Goal: Obtain resource: Download file/media

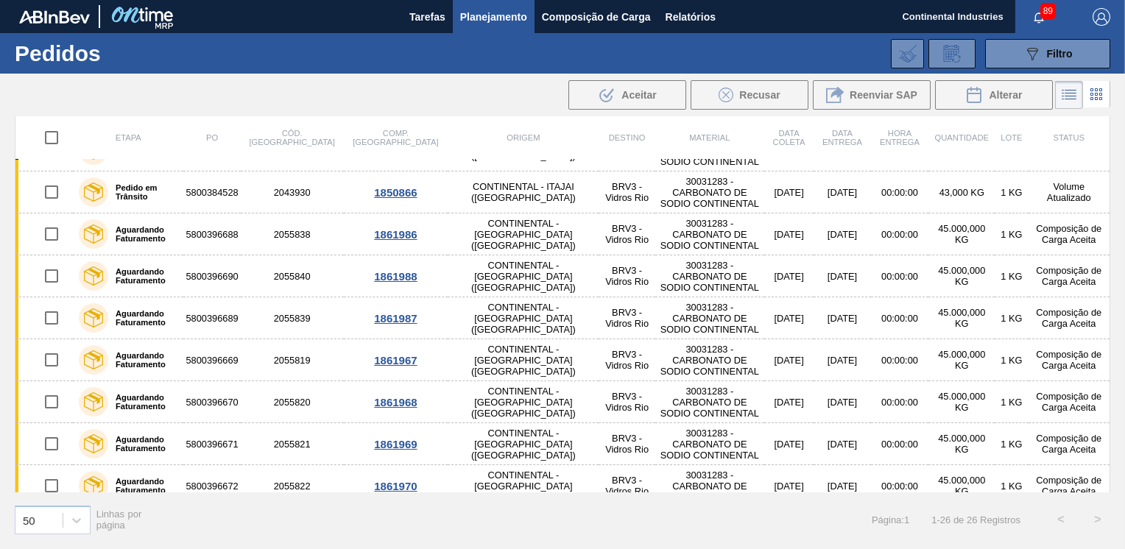
scroll to position [74, 0]
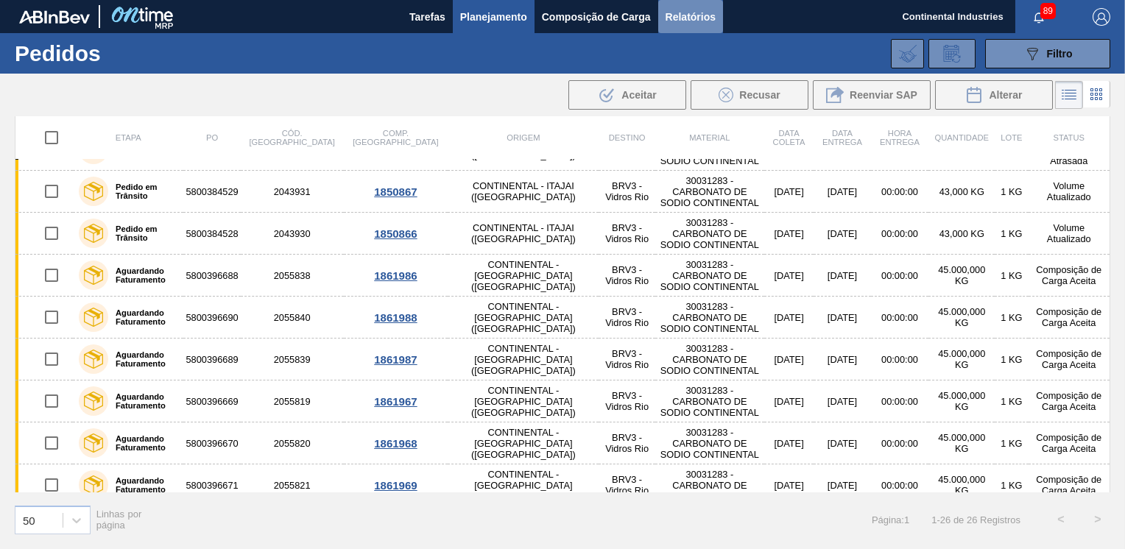
click at [680, 24] on span "Relatórios" at bounding box center [690, 17] width 50 height 18
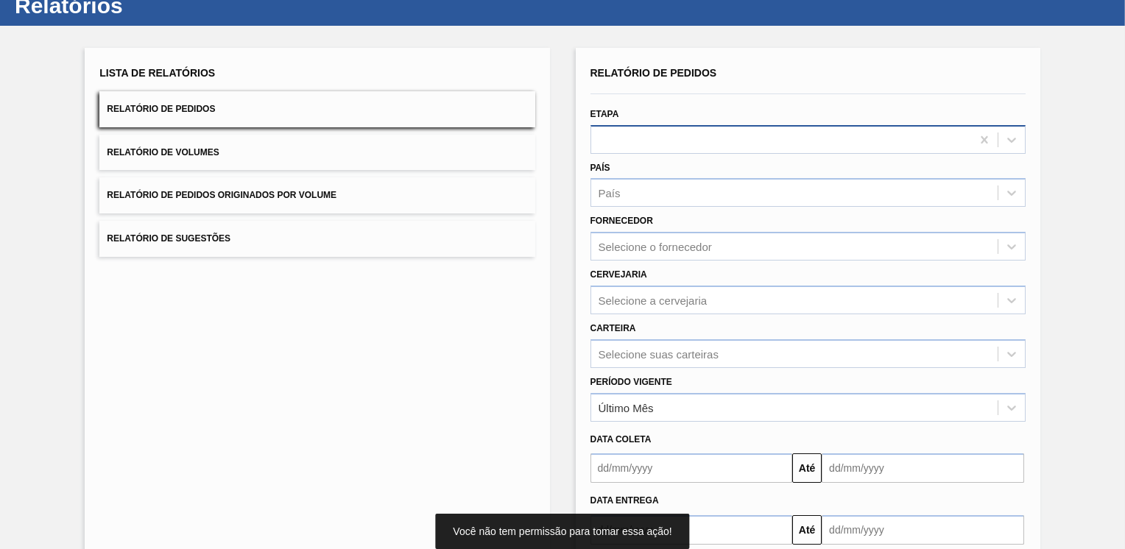
scroll to position [74, 0]
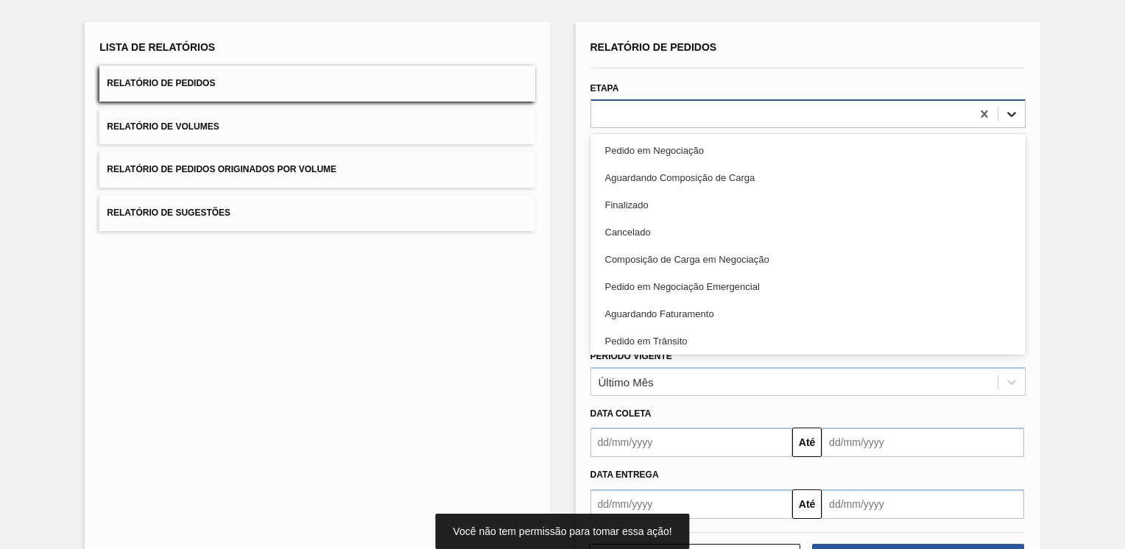
click at [1014, 112] on icon at bounding box center [1011, 114] width 15 height 15
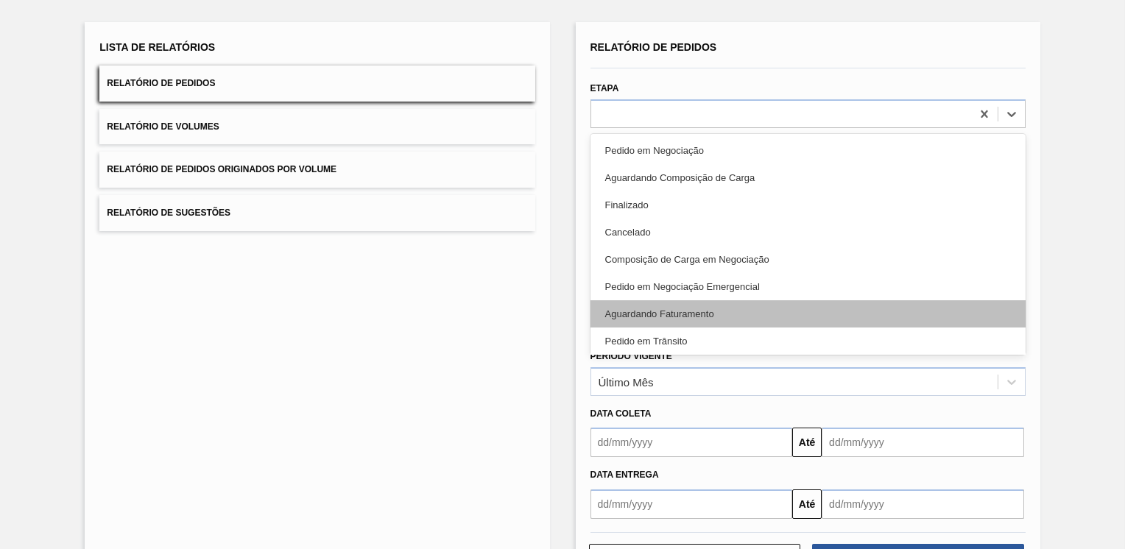
click at [655, 311] on div "Aguardando Faturamento" at bounding box center [807, 313] width 435 height 27
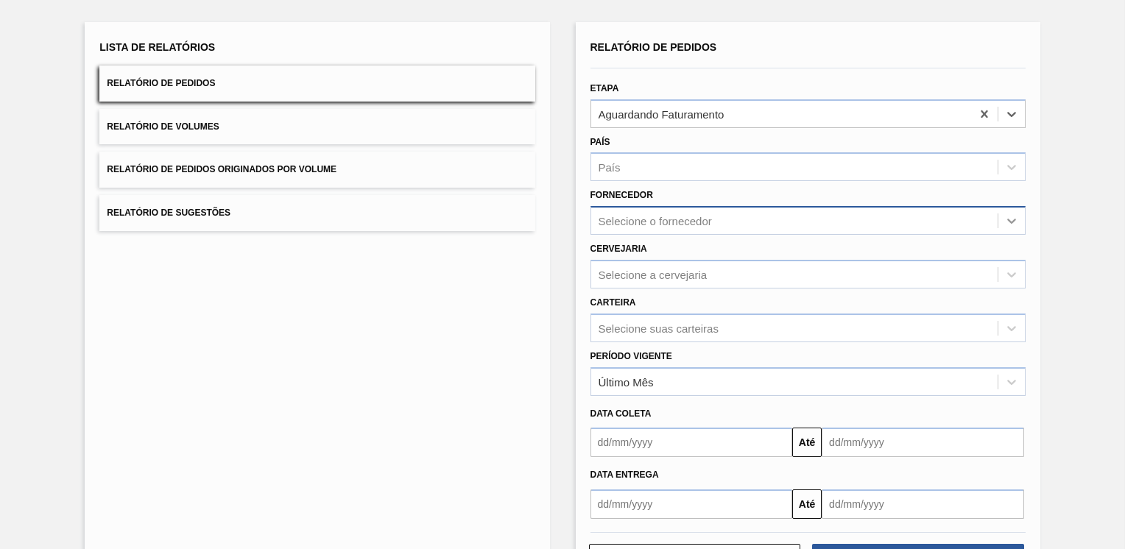
click at [1009, 219] on icon at bounding box center [1011, 220] width 15 height 15
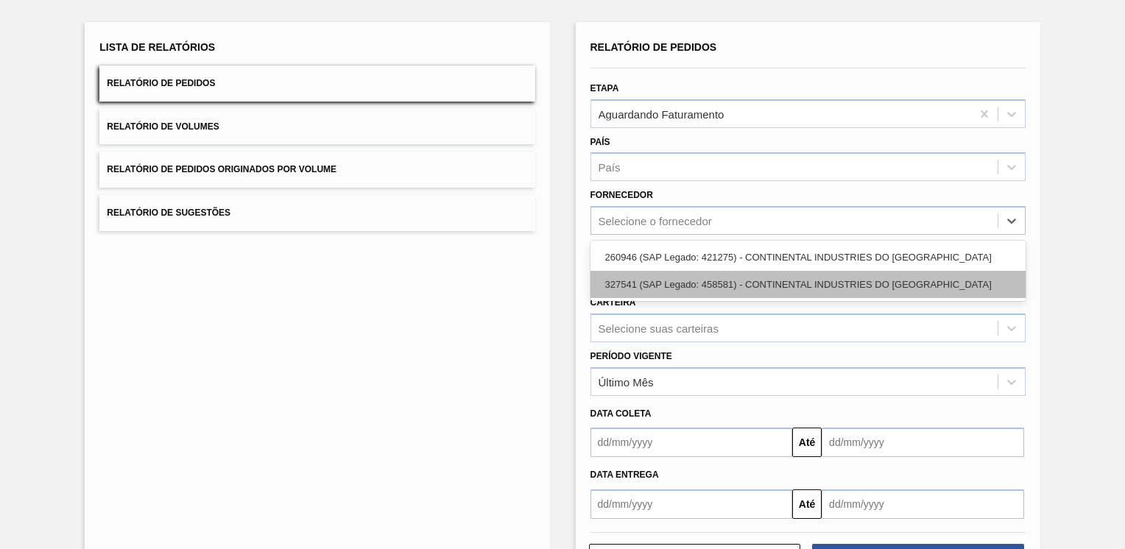
click at [806, 280] on div "327541 (SAP Legado: 458581) - CONTINENTAL INDUSTRIES DO BRASIL" at bounding box center [807, 284] width 435 height 27
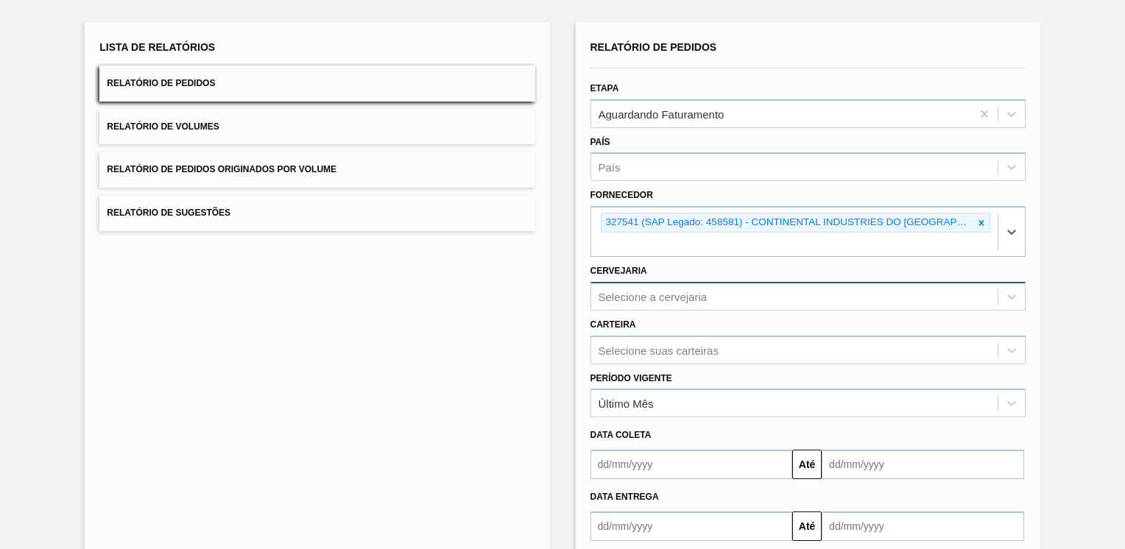
scroll to position [132, 0]
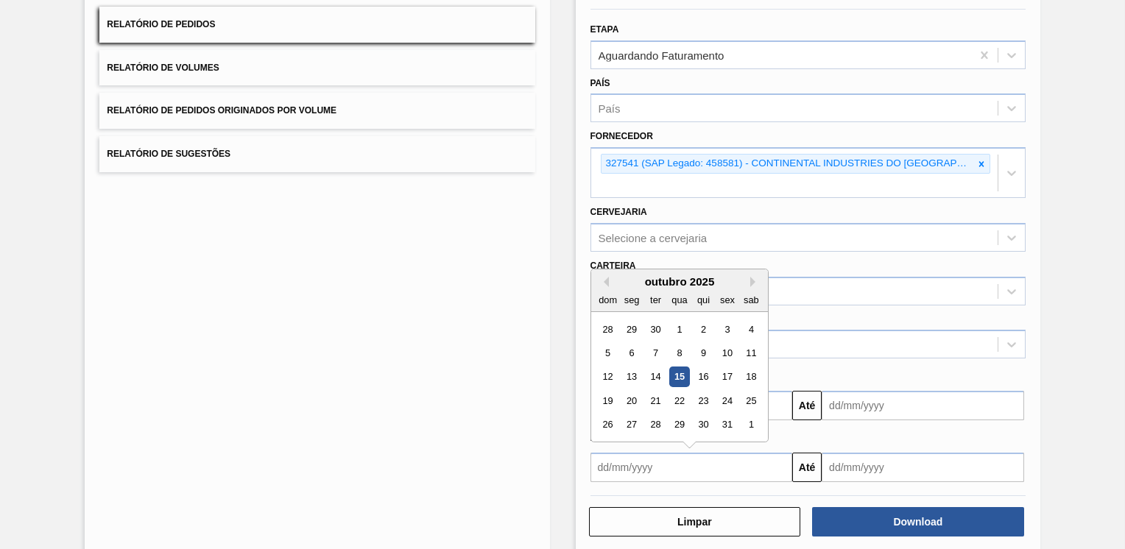
click at [612, 453] on input "text" at bounding box center [691, 467] width 202 height 29
click at [678, 319] on div "1" at bounding box center [679, 329] width 20 height 20
type input "01/10/2025"
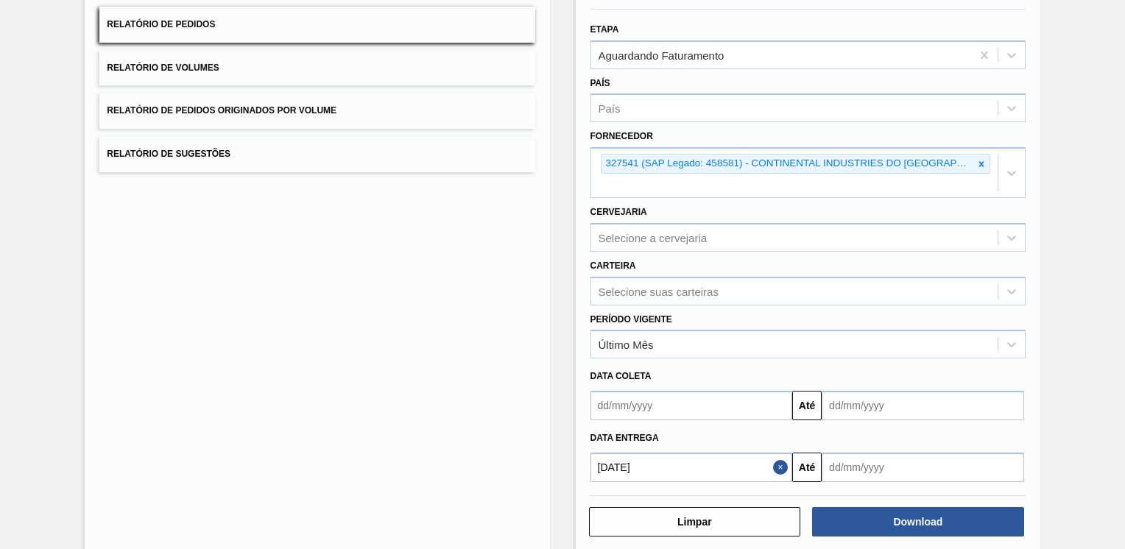
click at [892, 453] on input "text" at bounding box center [922, 467] width 202 height 29
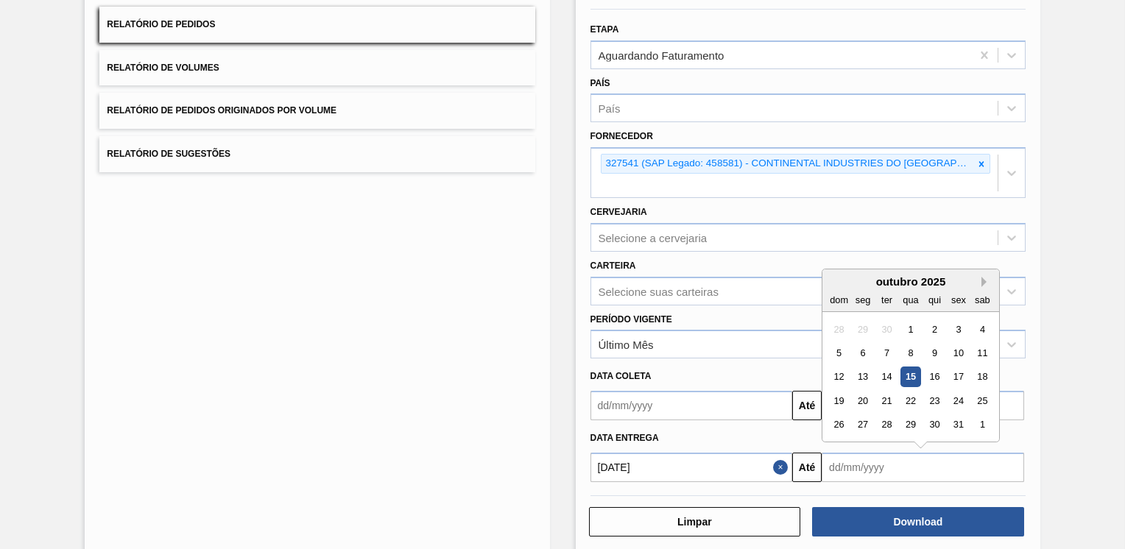
click at [983, 277] on button "Next Month" at bounding box center [986, 282] width 10 height 10
click at [905, 343] on div "10" at bounding box center [911, 353] width 20 height 20
type input "10/12/2025"
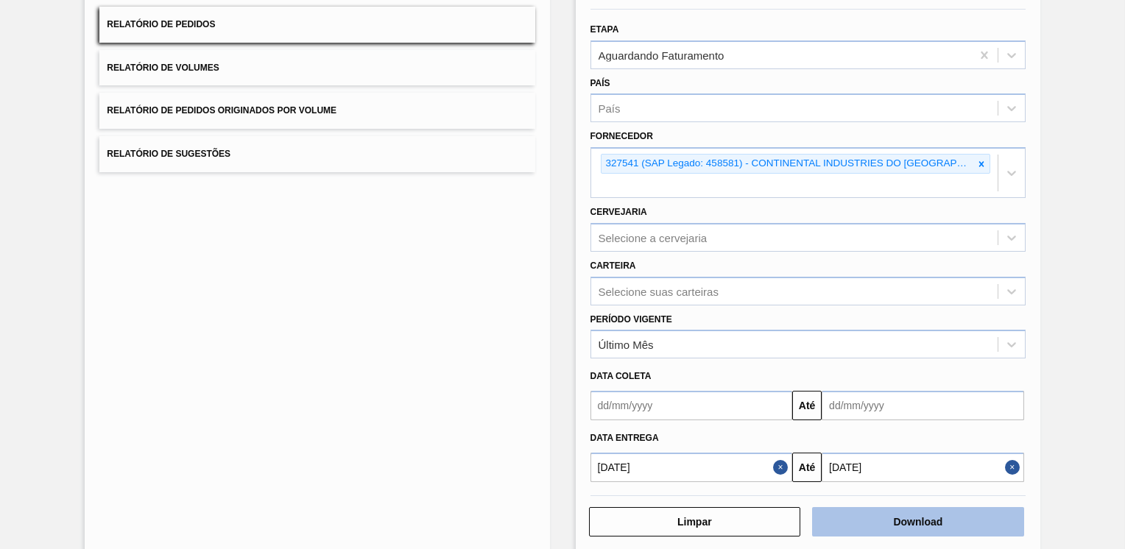
click at [897, 507] on button "Download" at bounding box center [918, 521] width 212 height 29
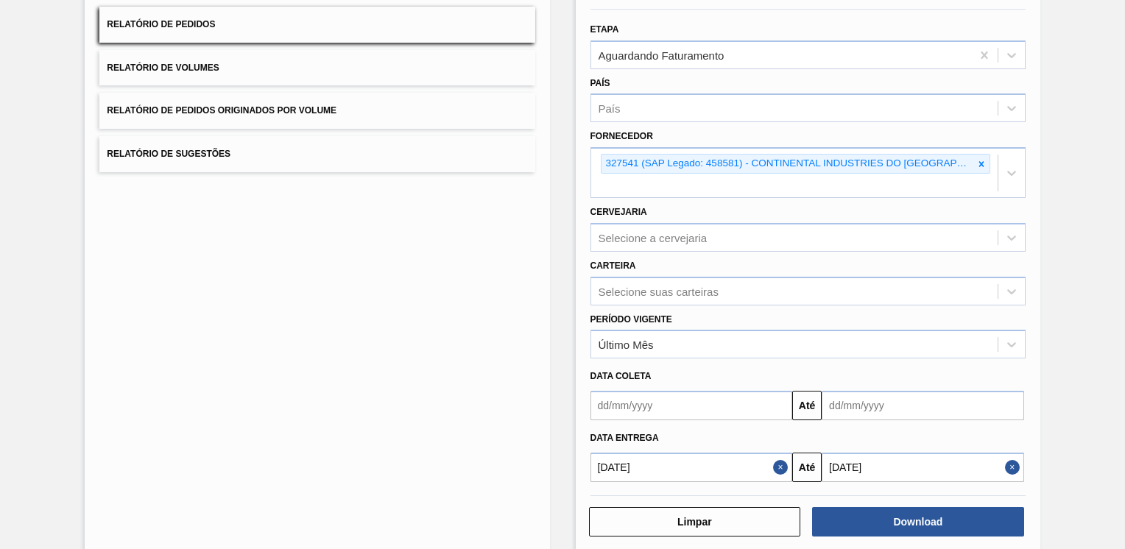
click at [430, 293] on div "Lista de Relatórios Relatório de Pedidos Relatório de Volumes Relatório de Pedi…" at bounding box center [317, 258] width 464 height 590
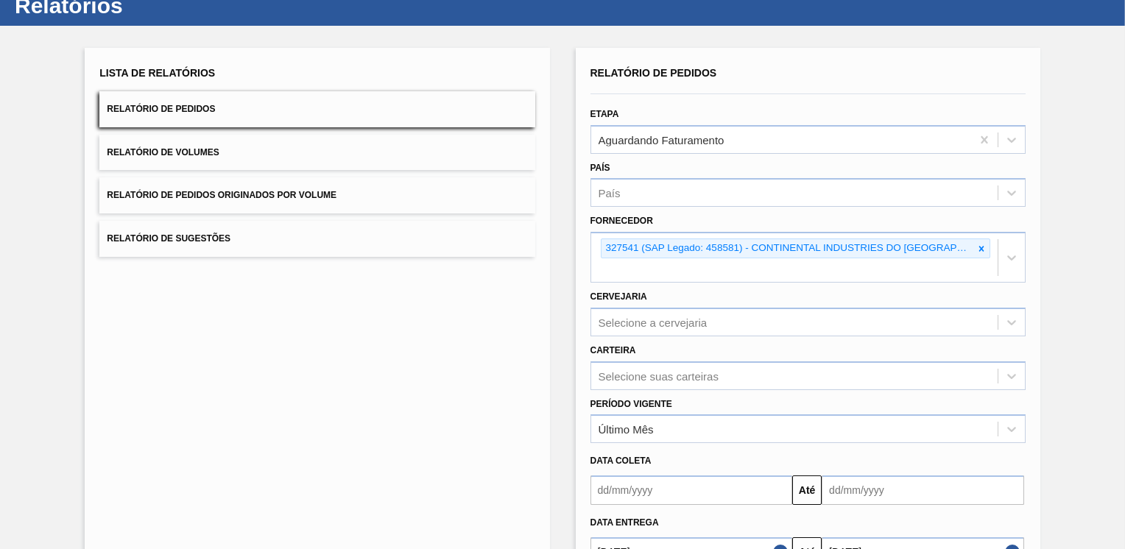
scroll to position [0, 0]
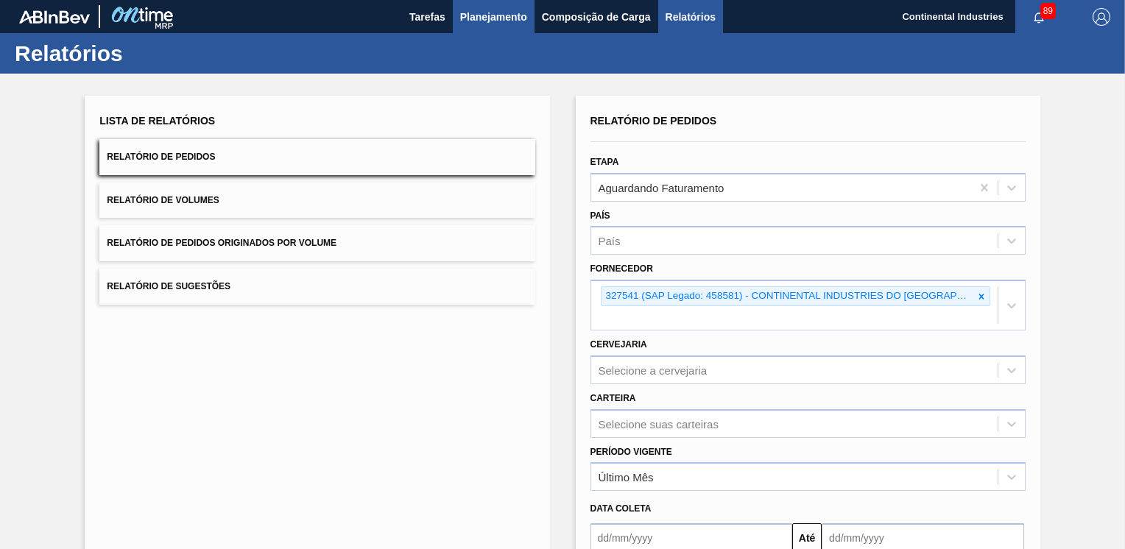
click at [490, 19] on span "Planejamento" at bounding box center [493, 17] width 67 height 18
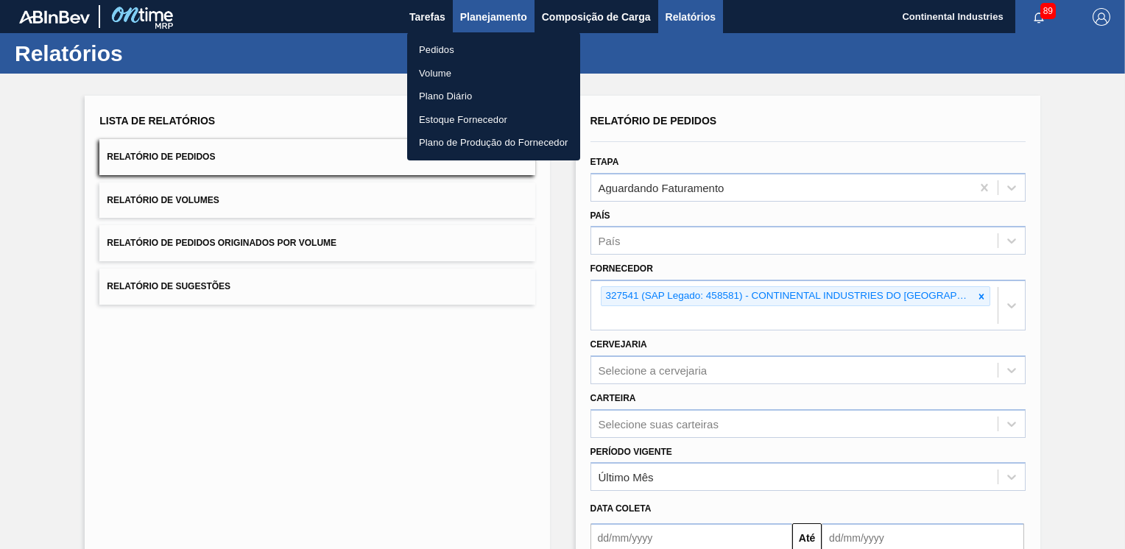
click at [490, 19] on div at bounding box center [562, 274] width 1125 height 549
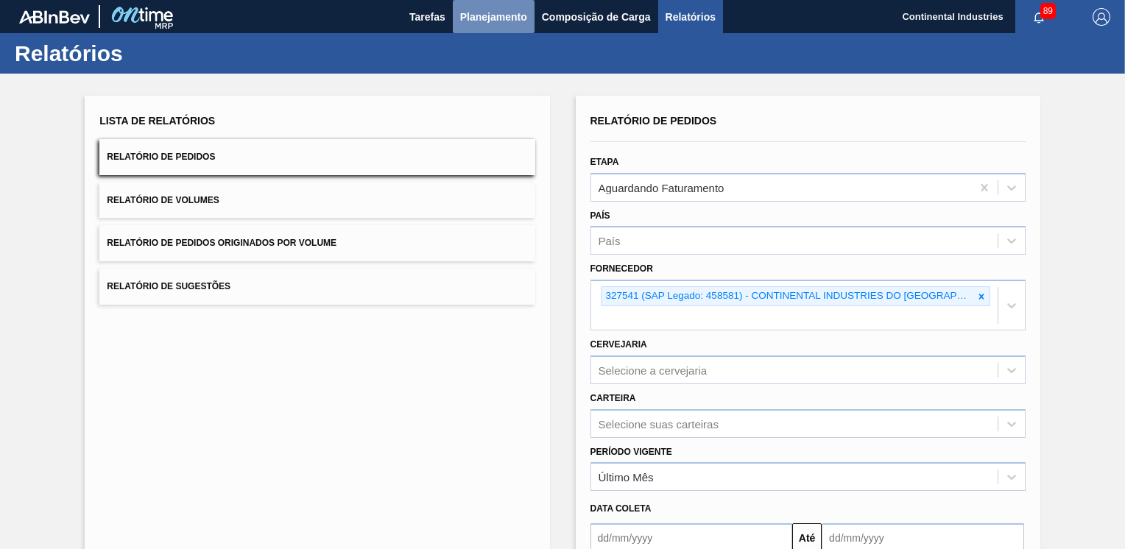
click at [489, 18] on span "Planejamento" at bounding box center [493, 17] width 67 height 18
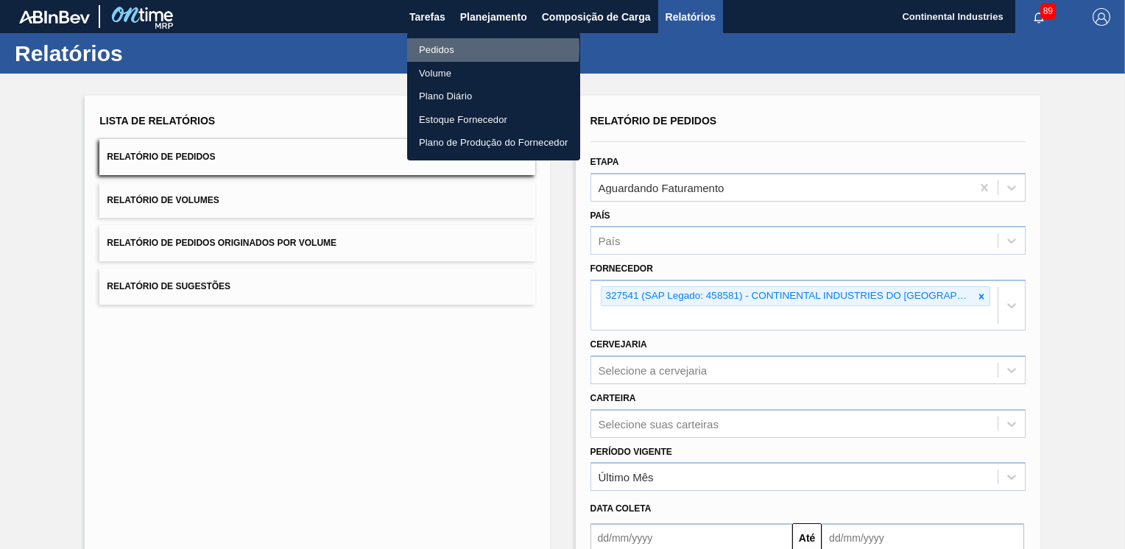
click at [433, 49] on li "Pedidos" at bounding box center [493, 50] width 173 height 24
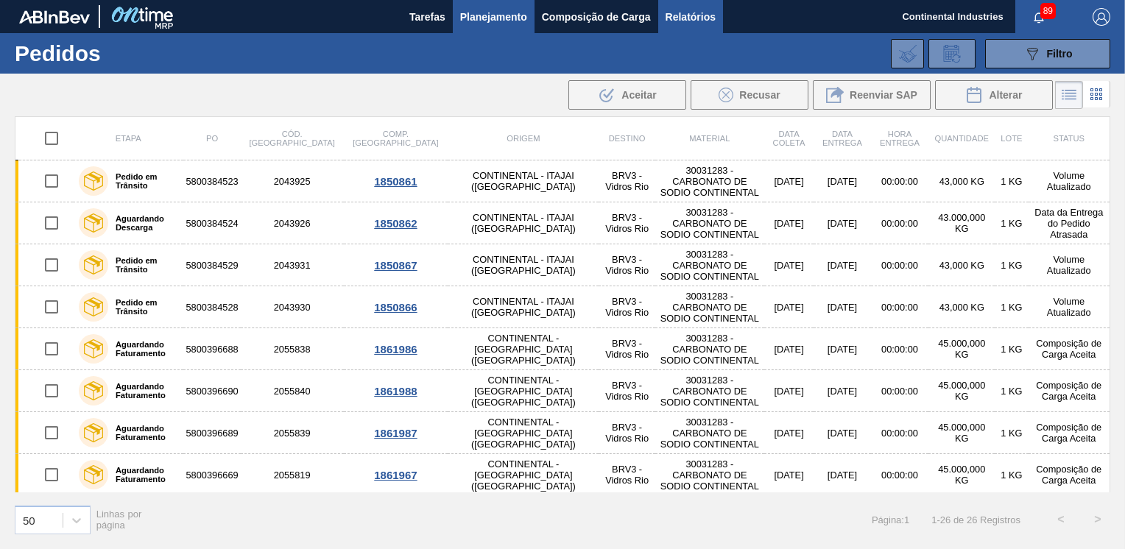
click at [712, 15] on span "Relatórios" at bounding box center [690, 17] width 50 height 18
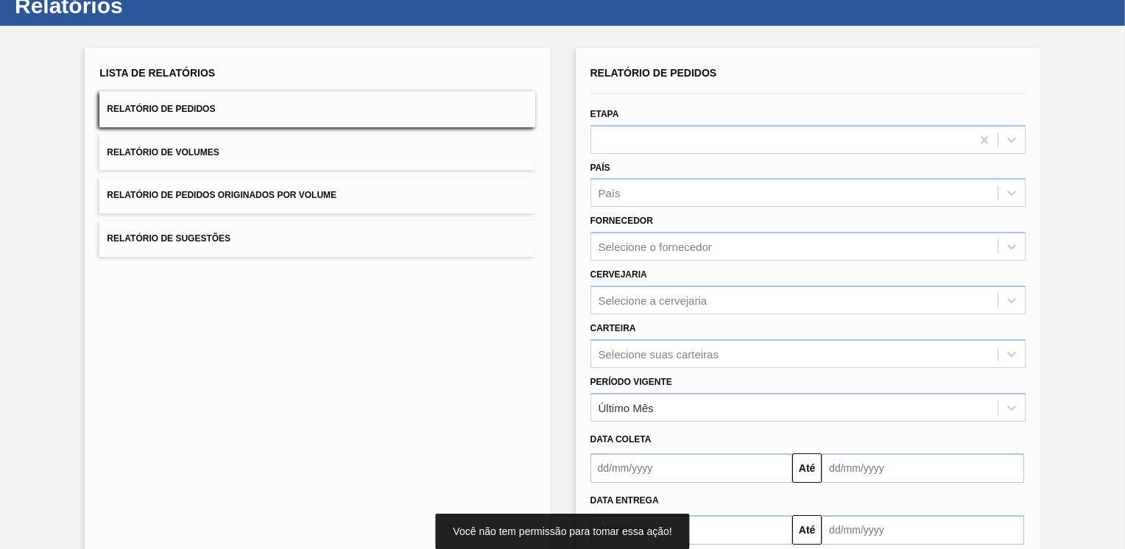
scroll to position [130, 0]
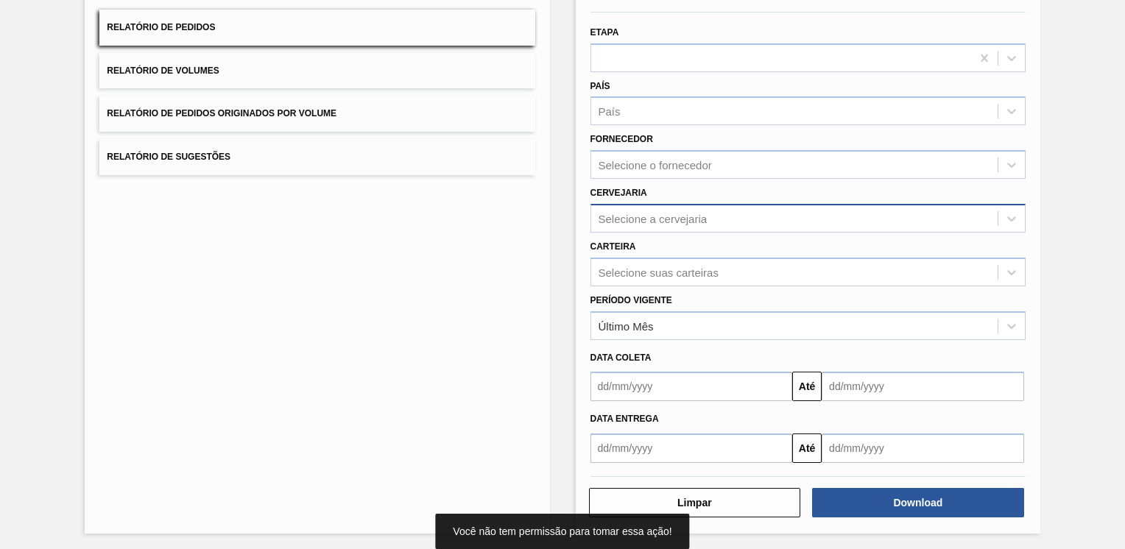
click at [860, 202] on div "Cervejaria Selecione a cervejaria" at bounding box center [807, 208] width 435 height 50
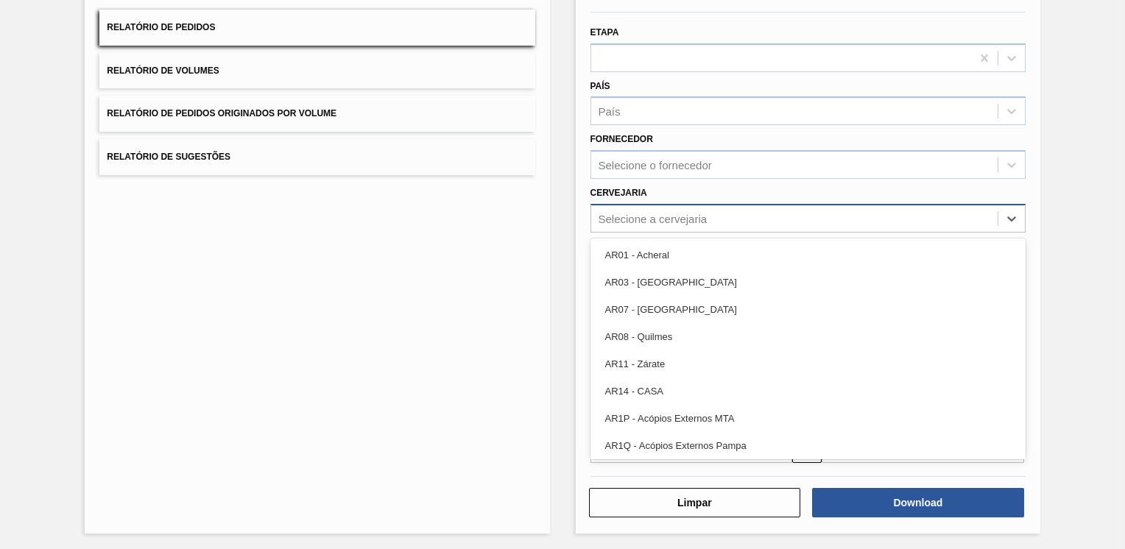
click at [853, 214] on div "Selecione a cervejaria" at bounding box center [794, 218] width 406 height 21
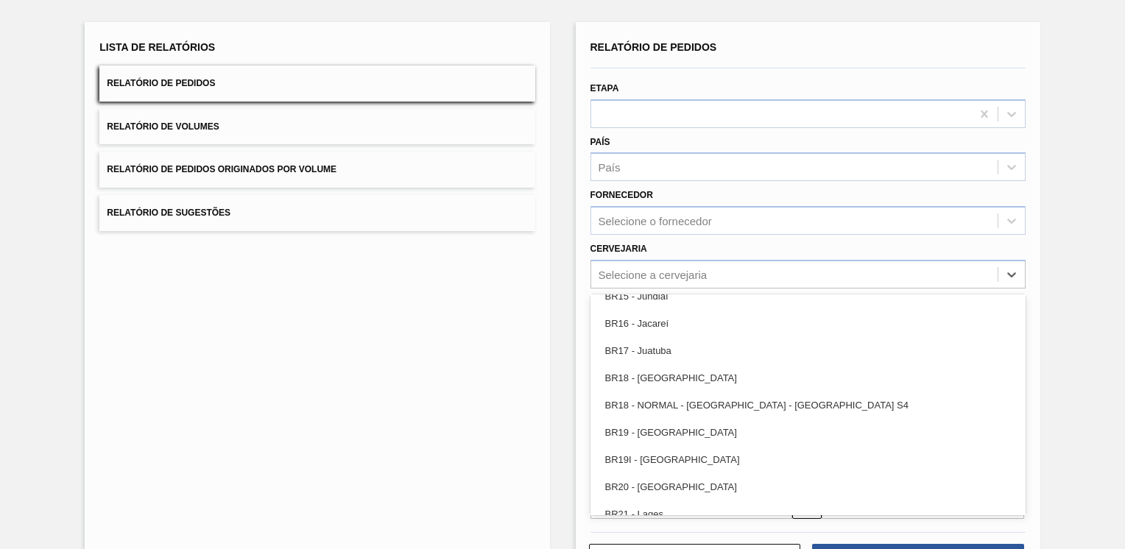
scroll to position [0, 0]
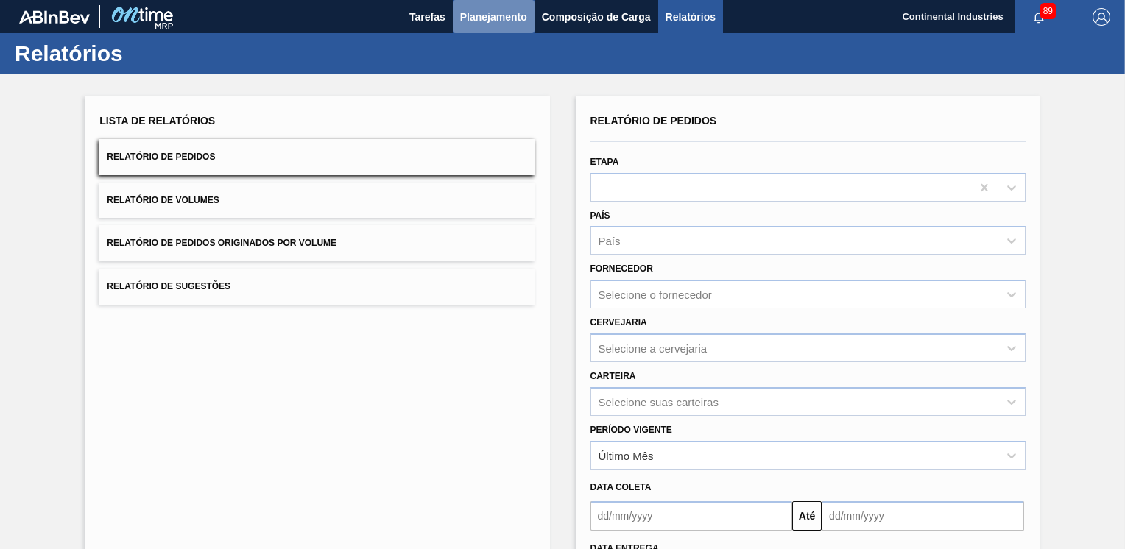
click at [472, 8] on span "Planejamento" at bounding box center [493, 17] width 67 height 18
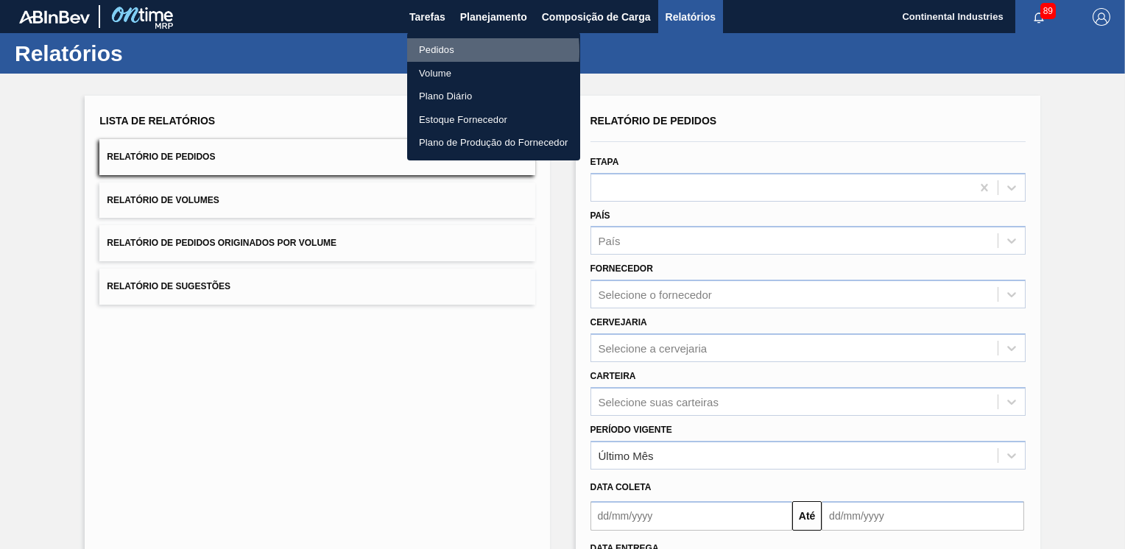
click at [440, 52] on li "Pedidos" at bounding box center [493, 50] width 173 height 24
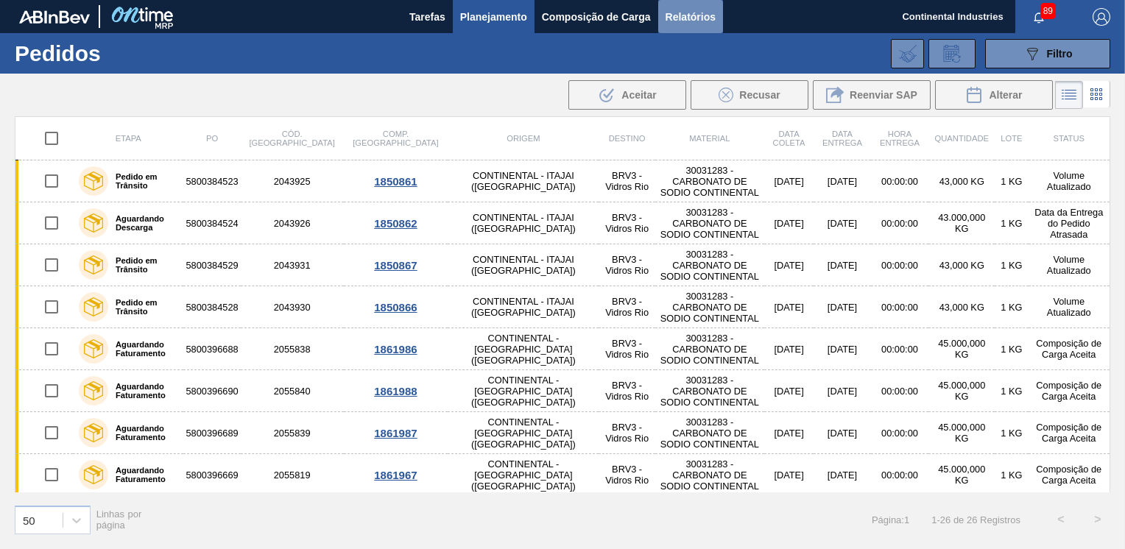
click at [683, 14] on span "Relatórios" at bounding box center [690, 17] width 50 height 18
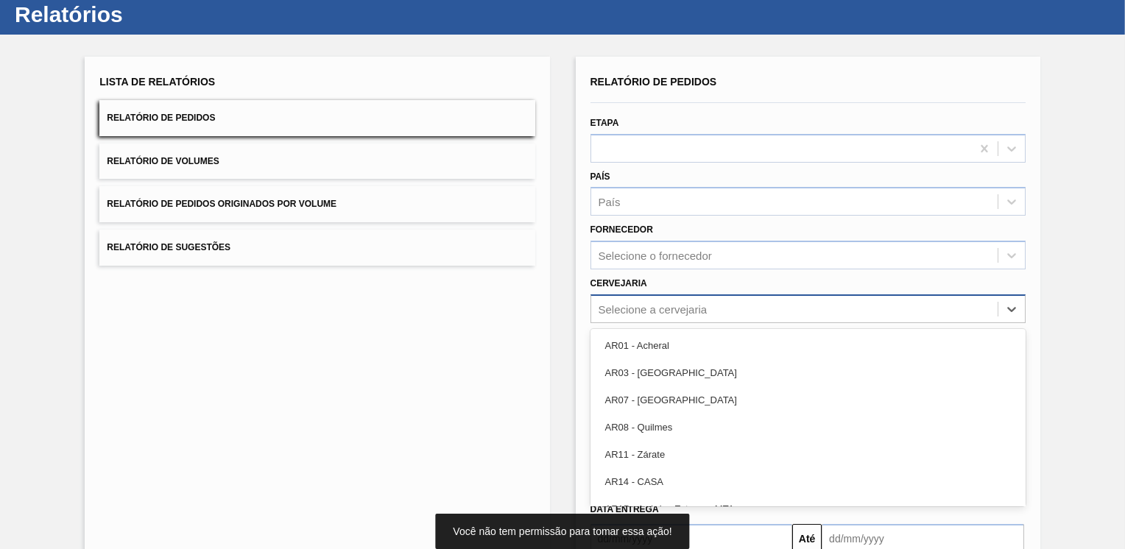
click at [696, 323] on div "option AR01 - Acheral focused, 1 of 93. 93 results available. Use Up and Down t…" at bounding box center [807, 308] width 435 height 29
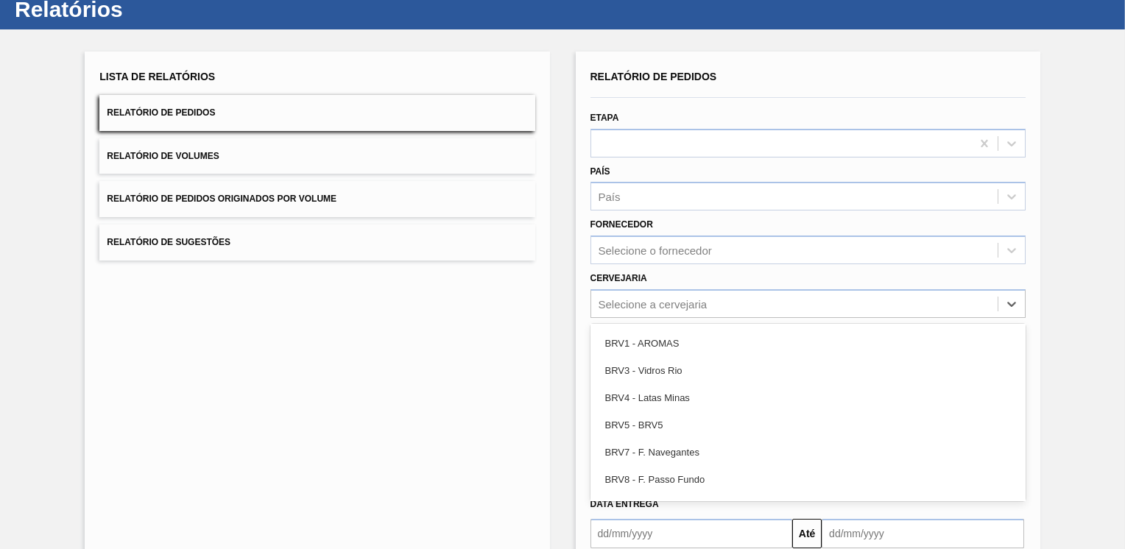
scroll to position [1840, 0]
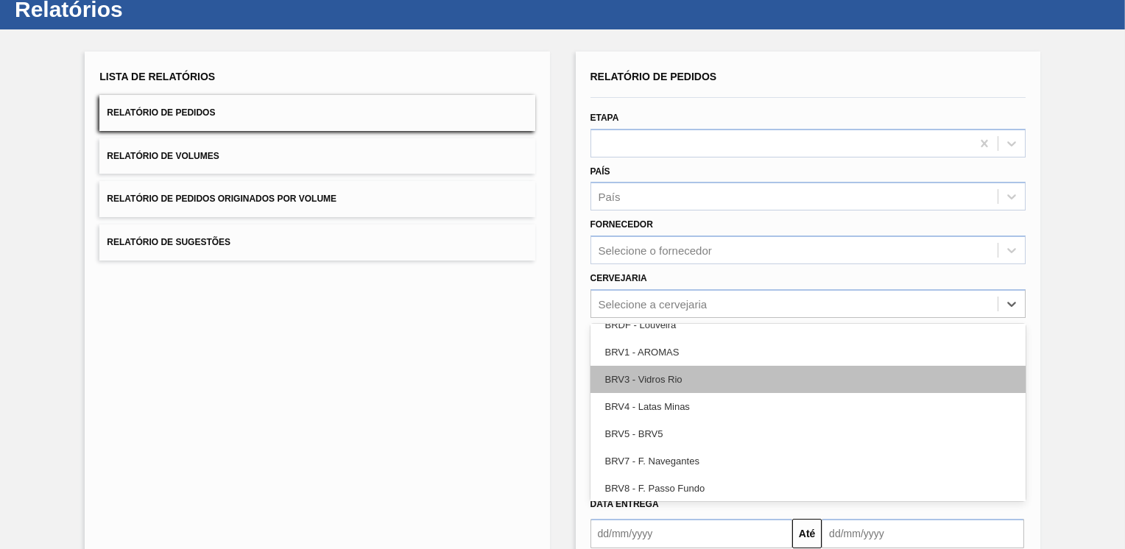
click at [643, 375] on div "BRV3 - Vidros Rio" at bounding box center [807, 379] width 435 height 27
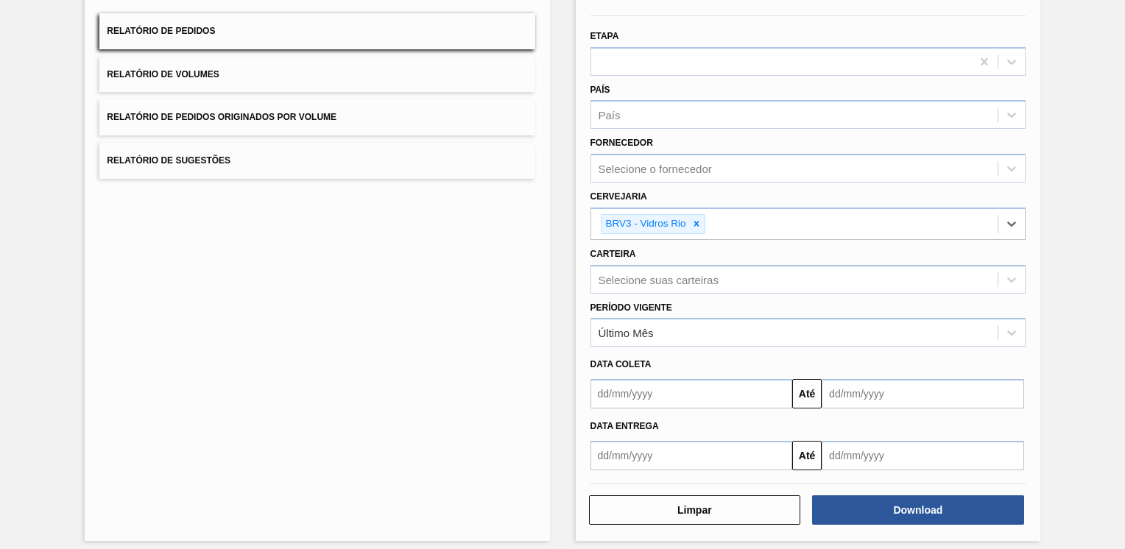
scroll to position [132, 0]
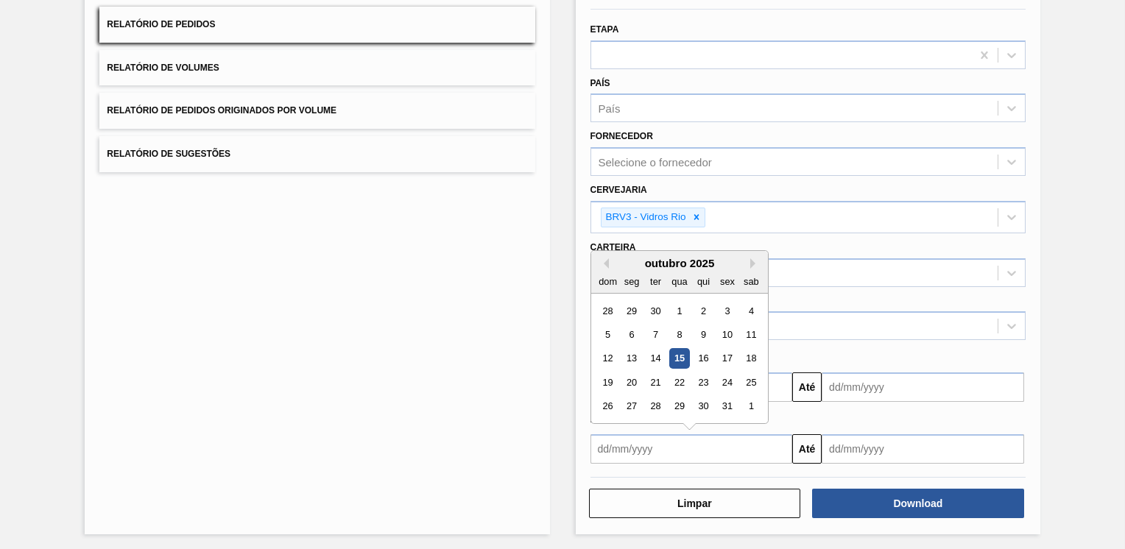
click at [634, 446] on input "text" at bounding box center [691, 448] width 202 height 29
click at [678, 308] on div "1" at bounding box center [679, 311] width 20 height 20
type input "01/10/2025"
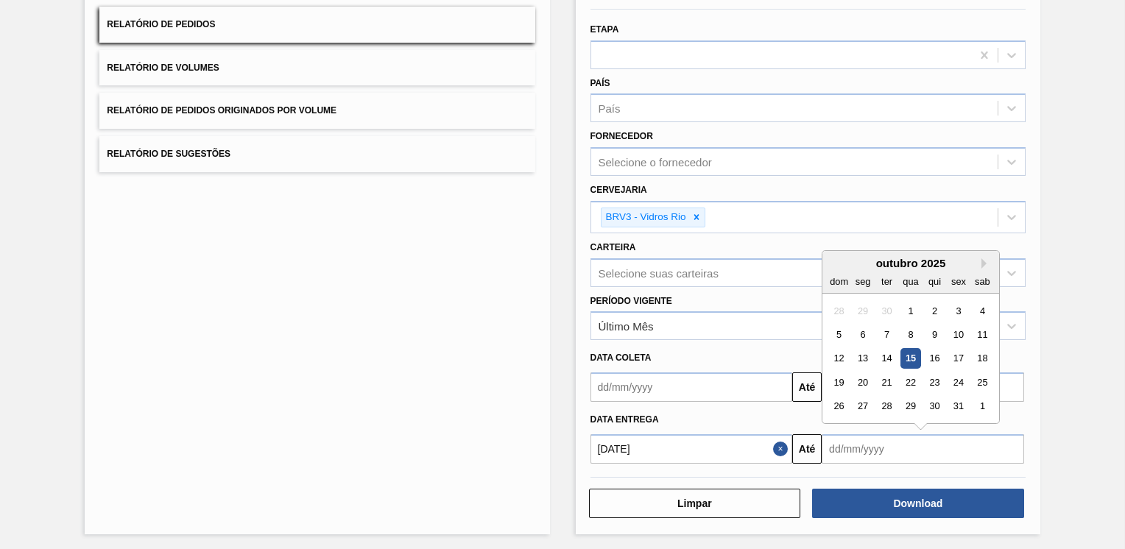
click at [964, 449] on input "text" at bounding box center [922, 448] width 202 height 29
click at [986, 261] on button "Next Month" at bounding box center [986, 263] width 10 height 10
click at [868, 349] on div "10" at bounding box center [863, 359] width 20 height 20
type input "10/11/2025"
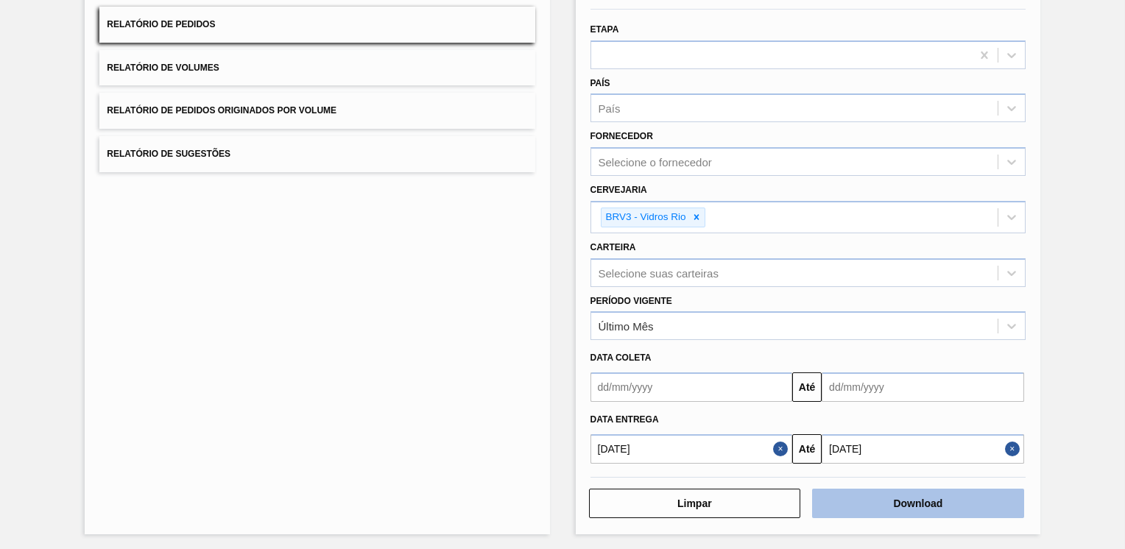
click at [911, 505] on button "Download" at bounding box center [918, 503] width 212 height 29
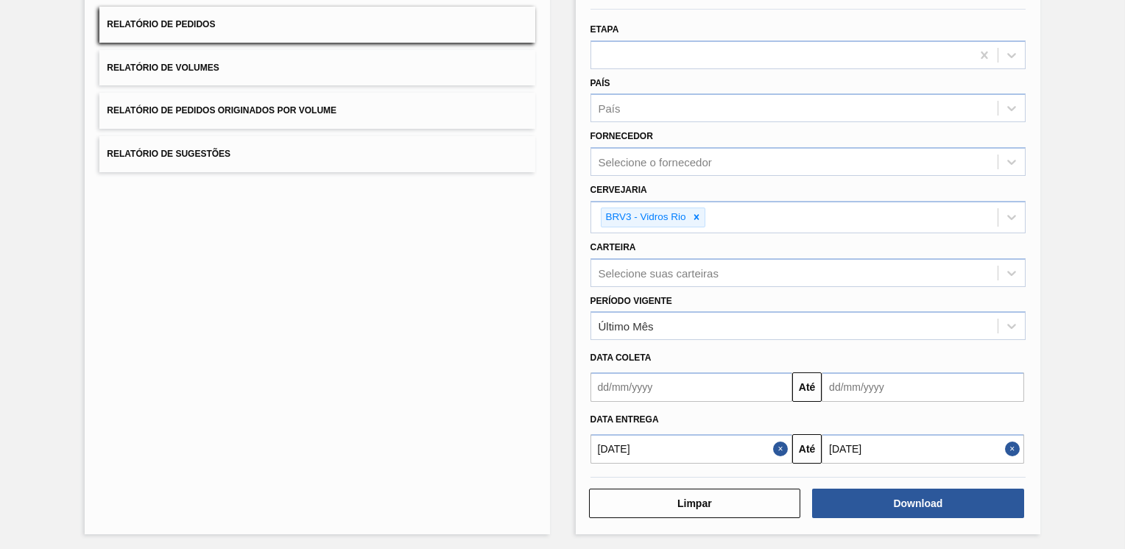
click at [311, 387] on div "Lista de Relatórios Relatório de Pedidos Relatório de Volumes Relatório de Pedi…" at bounding box center [317, 248] width 464 height 571
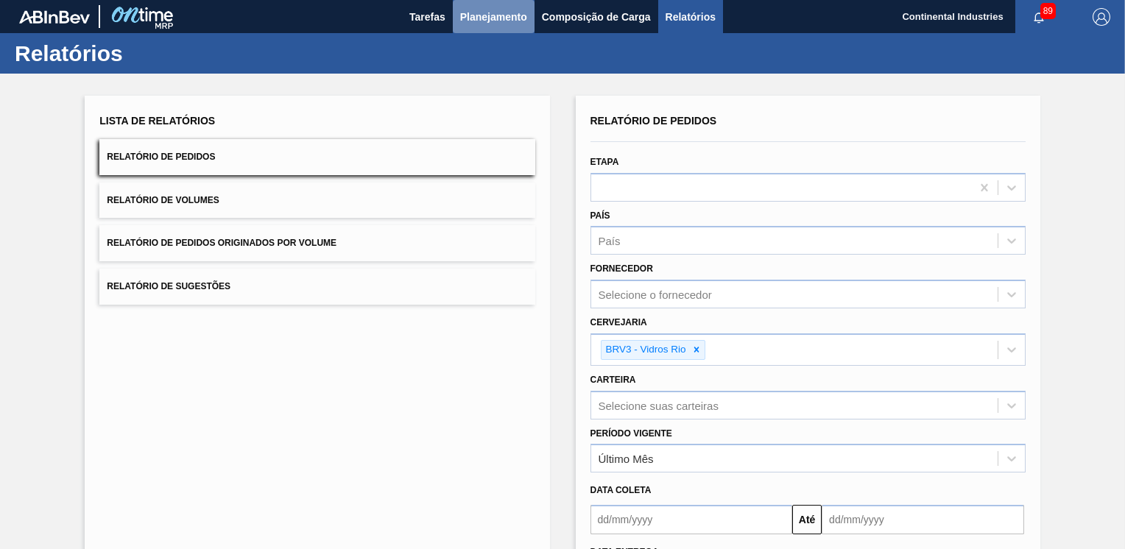
click at [496, 13] on span "Planejamento" at bounding box center [493, 17] width 67 height 18
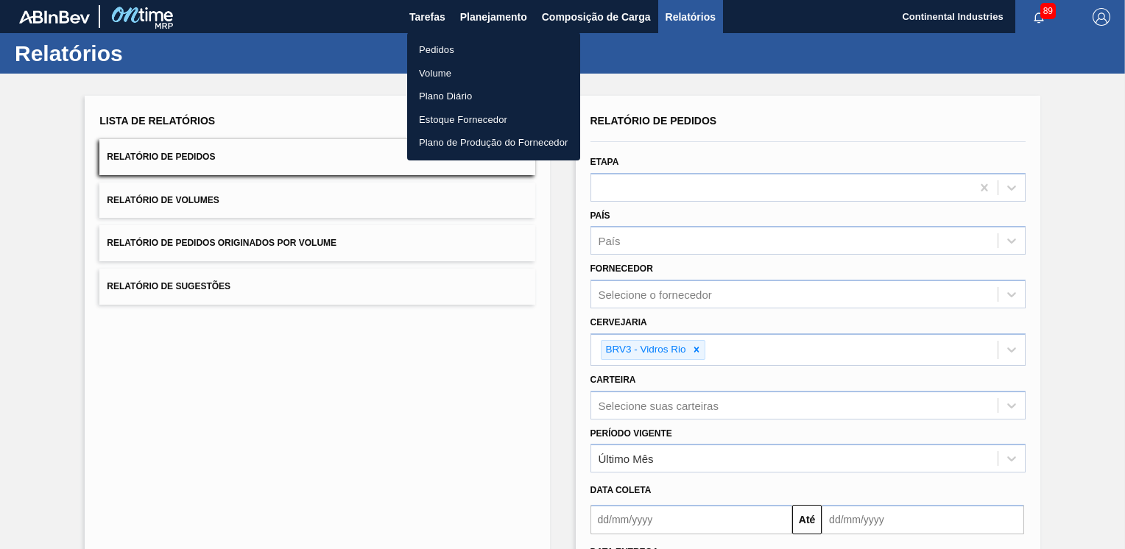
click at [442, 49] on li "Pedidos" at bounding box center [493, 50] width 173 height 24
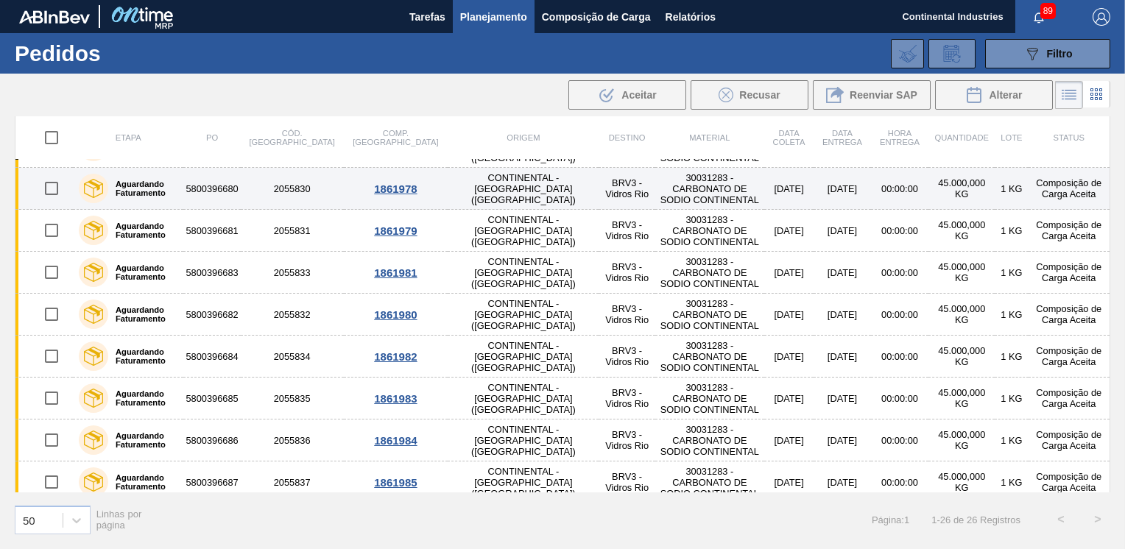
scroll to position [754, 0]
